Goal: Use online tool/utility: Utilize a website feature to perform a specific function

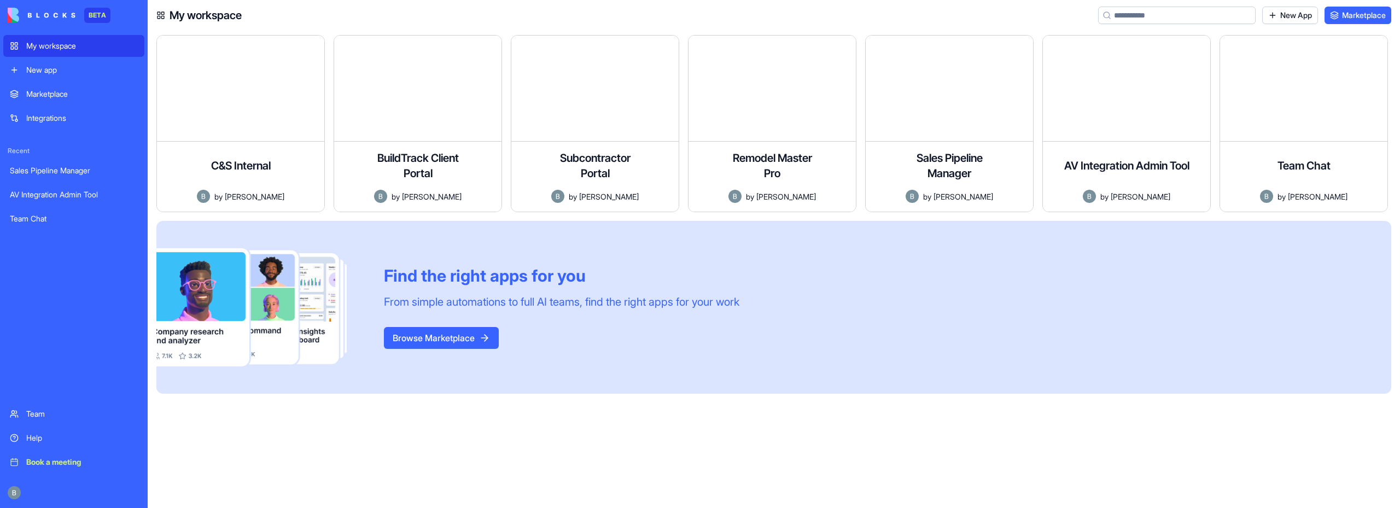
click at [395, 436] on div "C&S Internal An internal tracking platform that allows teams to monitor shipmen…" at bounding box center [778, 271] width 1244 height 473
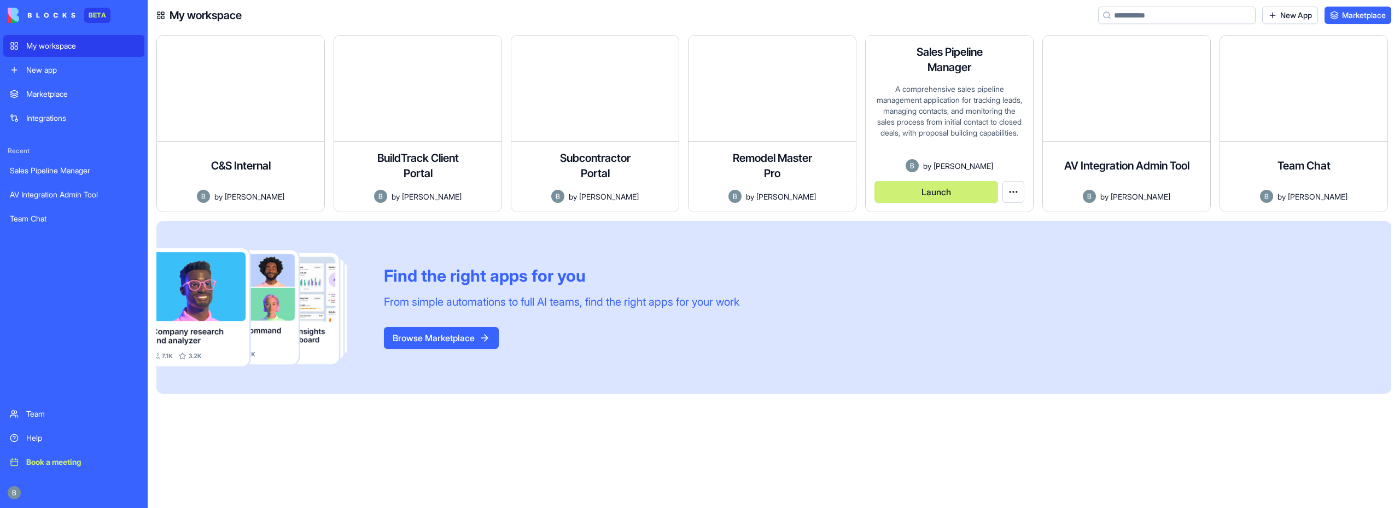
click at [933, 189] on button "Launch" at bounding box center [937, 192] width 124 height 22
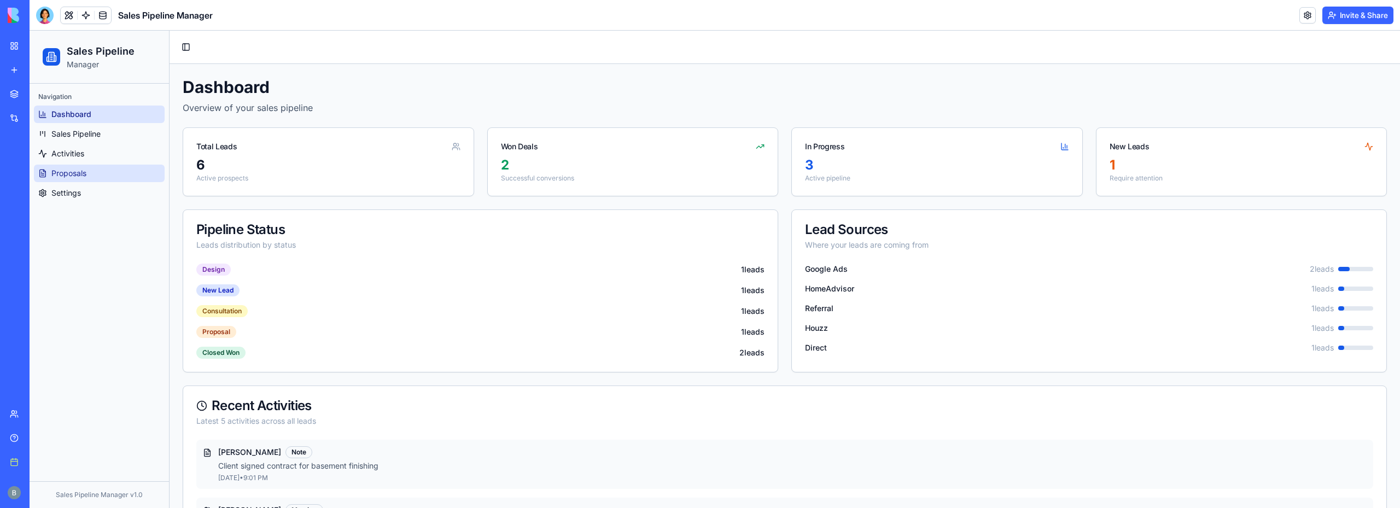
click at [84, 177] on span "Proposals" at bounding box center [68, 173] width 35 height 11
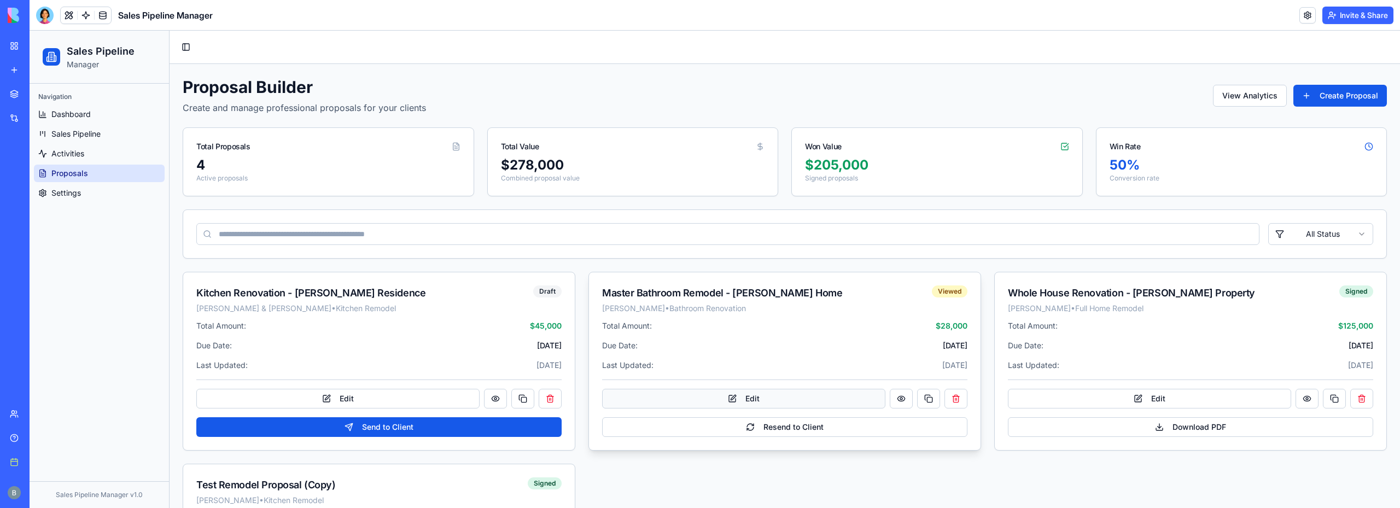
click at [779, 400] on button "Edit" at bounding box center [743, 399] width 283 height 20
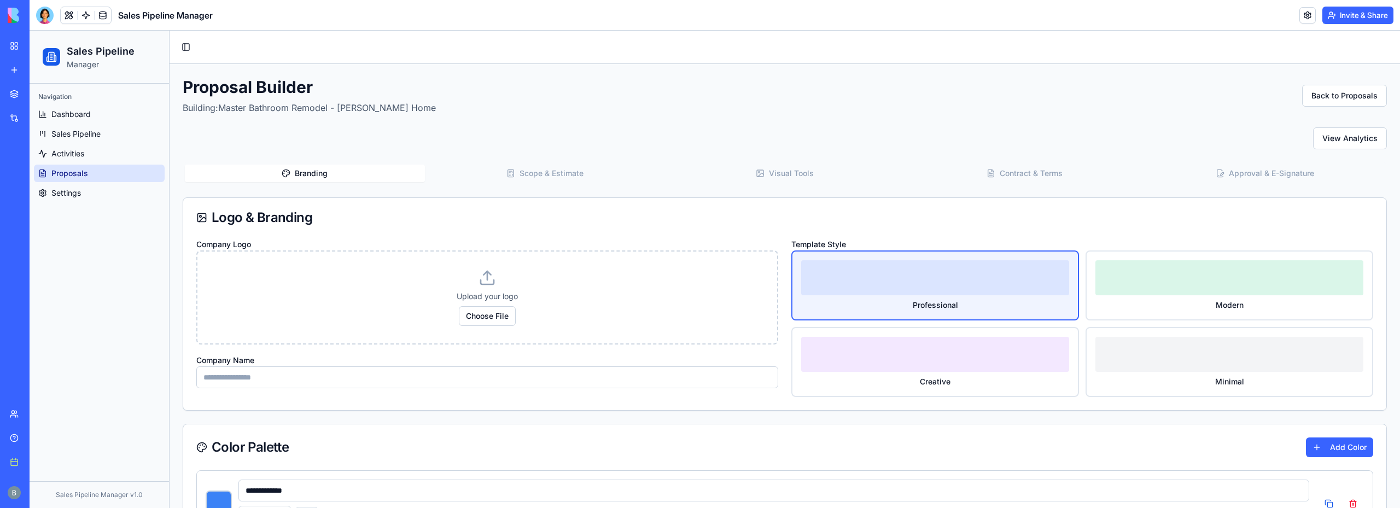
click at [789, 165] on button "Visual Tools" at bounding box center [785, 174] width 240 height 18
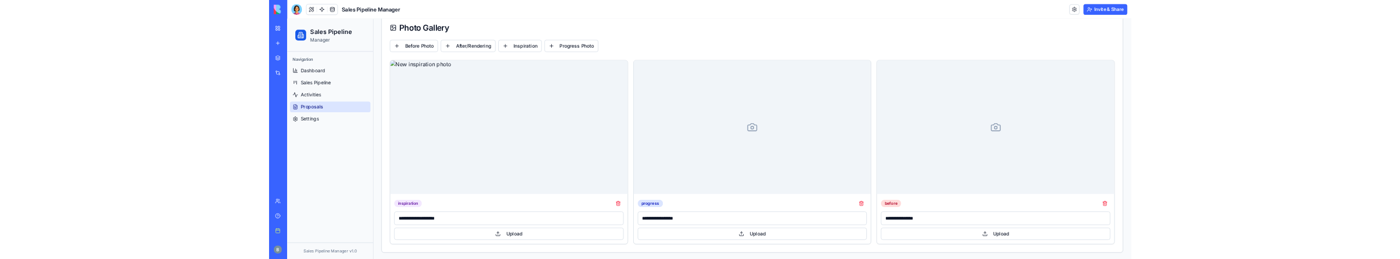
scroll to position [177, 0]
